Goal: Information Seeking & Learning: Learn about a topic

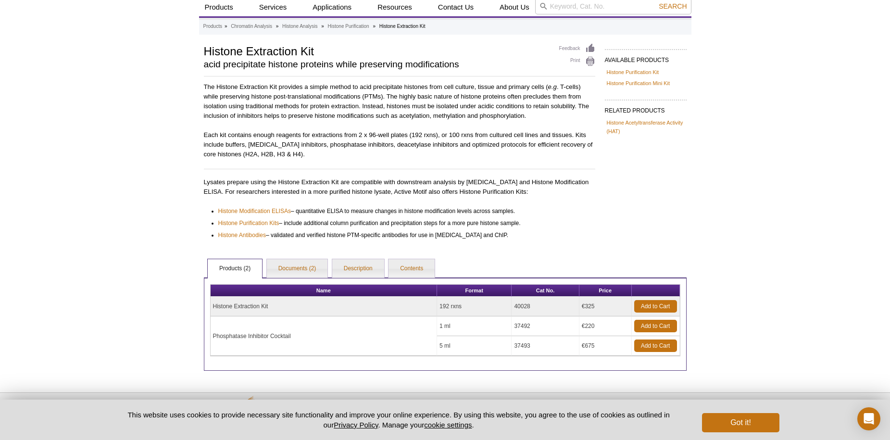
scroll to position [82, 0]
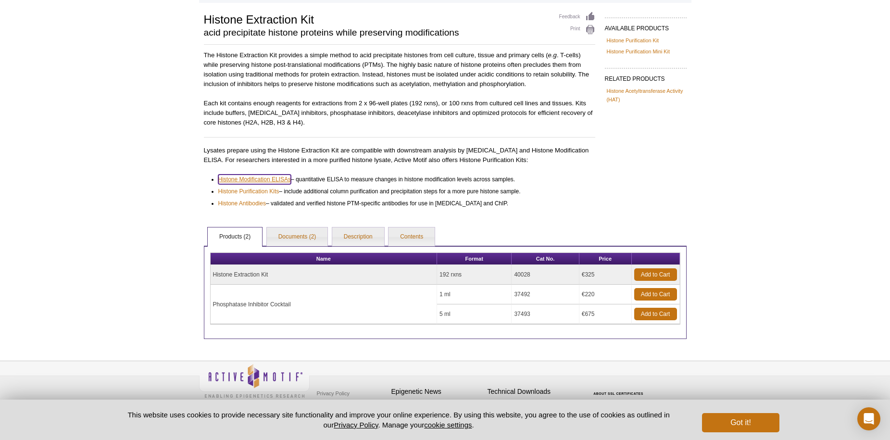
click at [255, 177] on link "Histone Modification ELISAs" at bounding box center [254, 180] width 73 height 10
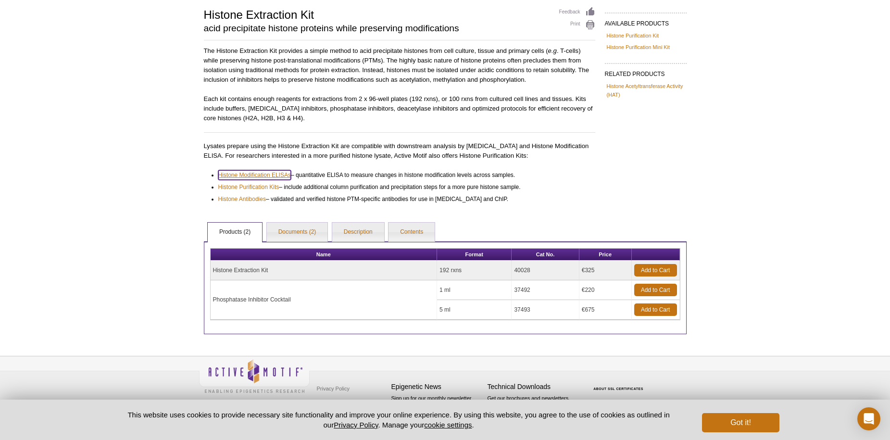
scroll to position [68, 0]
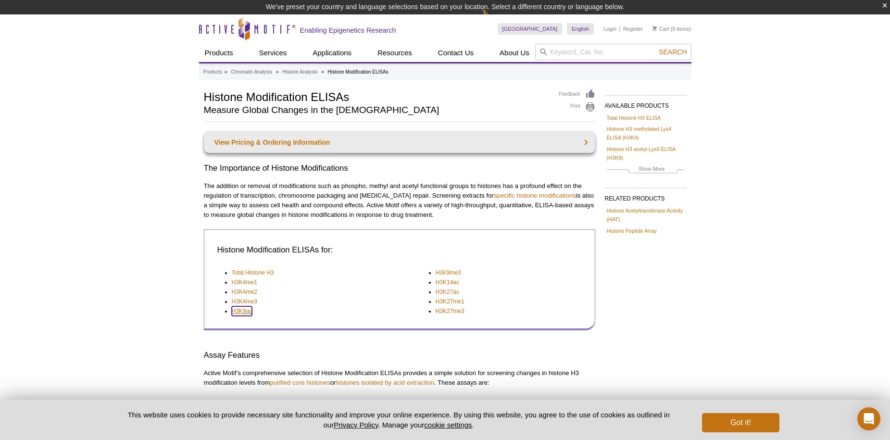
click at [240, 313] on link "H3K9ac" at bounding box center [242, 311] width 21 height 10
